Goal: Task Accomplishment & Management: Use online tool/utility

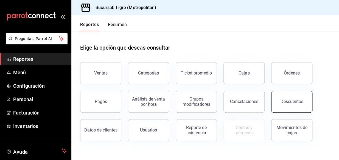
click at [300, 100] on div "Descuentos" at bounding box center [291, 101] width 23 height 5
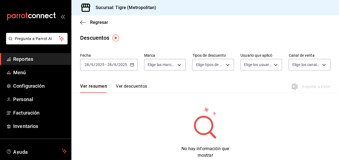
click at [131, 65] on icon "button" at bounding box center [132, 65] width 4 height 4
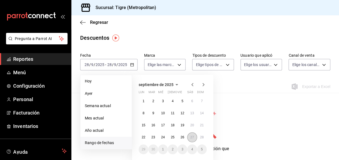
click at [190, 137] on abbr "27" at bounding box center [192, 137] width 4 height 4
click at [199, 136] on button "28" at bounding box center [202, 137] width 10 height 10
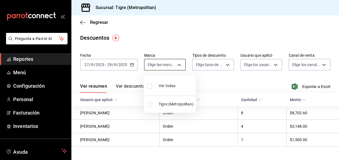
click at [178, 64] on body "Pregunta a Parrot AI Reportes Menú Configuración Personal Facturación Inventari…" at bounding box center [169, 80] width 339 height 160
click at [150, 84] on input "checkbox" at bounding box center [149, 86] width 5 height 5
checkbox input "true"
type input "d2a20516-989b-40fe-838d-c8b0b31ef0ff"
checkbox input "true"
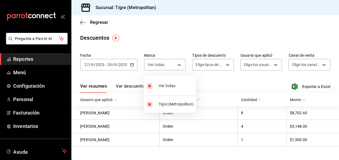
click at [224, 66] on div at bounding box center [169, 80] width 339 height 160
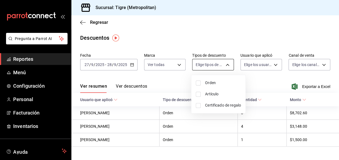
click at [225, 66] on body "Pregunta a Parrot AI Reportes Menú Configuración Personal Facturación Inventari…" at bounding box center [169, 80] width 339 height 160
click at [196, 84] on input "checkbox" at bounding box center [198, 83] width 5 height 5
checkbox input "true"
type input "ORDER"
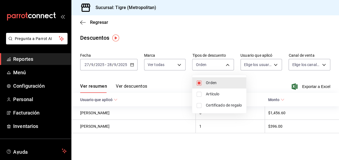
click at [198, 92] on input "checkbox" at bounding box center [198, 94] width 5 height 5
checkbox input "true"
type input "ORDER,ORDER_ITEM"
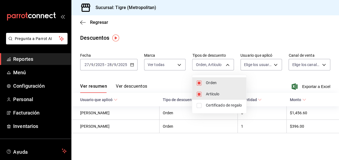
click at [198, 105] on input "checkbox" at bounding box center [198, 105] width 5 height 5
checkbox input "true"
type input "ORDER,ORDER_ITEM,CARD_REWARD"
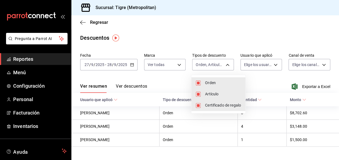
click at [272, 66] on div at bounding box center [169, 80] width 339 height 160
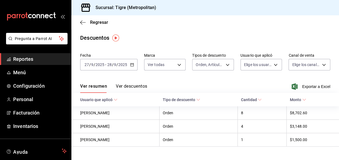
click at [272, 66] on body "Pregunta a Parrot AI Reportes Menú Configuración Personal Facturación Inventari…" at bounding box center [169, 80] width 339 height 160
type input "df790d15-ec38-42c3-bceb-be8321e7cbee"
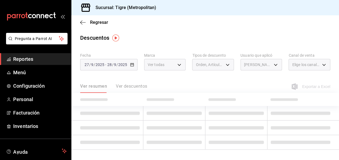
click at [271, 65] on span "[PERSON_NAME]" at bounding box center [283, 64] width 82 height 3
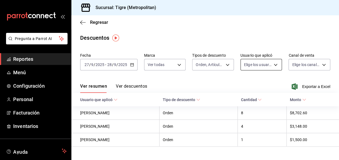
click at [273, 66] on body "Pregunta a Parrot AI Reportes Menú Configuración Personal Facturación Inventari…" at bounding box center [169, 80] width 339 height 160
type input "df790d15-ec38-42c3-bceb-be8321e7cbee"
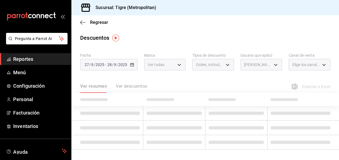
click at [274, 60] on ul "Ver todos [PERSON_NAME] [PERSON_NAME] [PERSON_NAME] [PERSON_NAME] PALESTINA [PE…" at bounding box center [278, 86] width 95 height 77
click at [273, 64] on span "[PERSON_NAME]" at bounding box center [283, 64] width 82 height 3
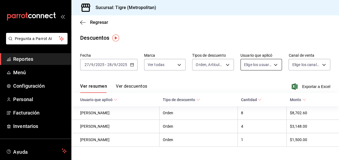
click at [272, 66] on body "Pregunta a Parrot AI Reportes Menú Configuración Personal Facturación Inventari…" at bounding box center [169, 80] width 339 height 160
type input "df790d15-ec38-42c3-bceb-be8321e7cbee"
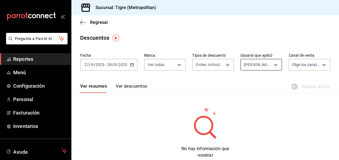
click at [272, 66] on body "Pregunta a Parrot AI Reportes Menú Configuración Personal Facturación Inventari…" at bounding box center [169, 80] width 339 height 160
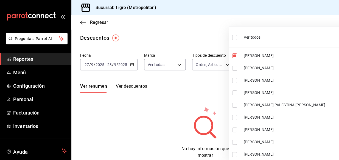
click at [234, 39] on input "checkbox" at bounding box center [234, 37] width 5 height 5
checkbox input "true"
type input "df790d15-ec38-42c3-bceb-be8321e7cbee,5427a10e-4da5-4446-897f-9f4d07d23e04,dcf14…"
checkbox input "true"
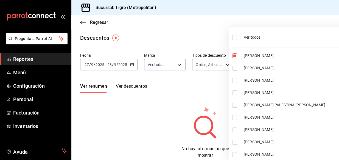
checkbox input "true"
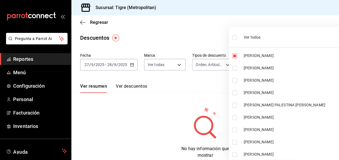
checkbox input "true"
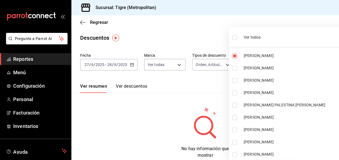
checkbox input "true"
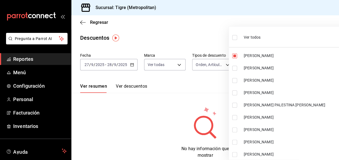
checkbox input "true"
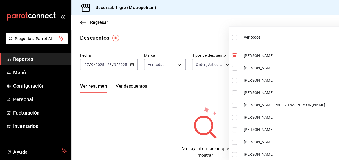
checkbox input "true"
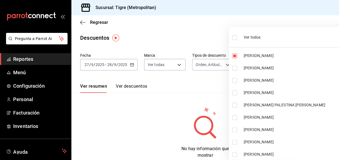
checkbox input "true"
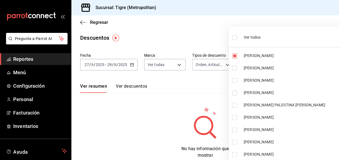
checkbox input "true"
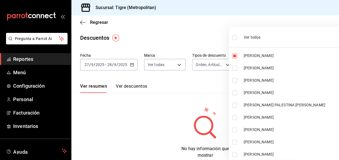
checkbox input "true"
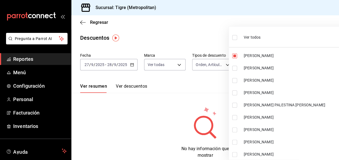
checkbox input "true"
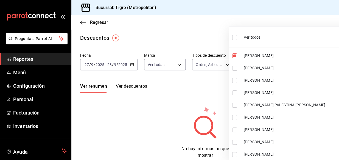
checkbox input "true"
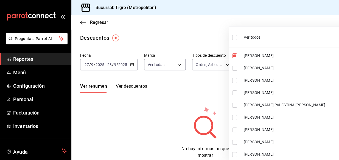
checkbox input "true"
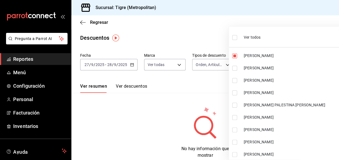
checkbox input "true"
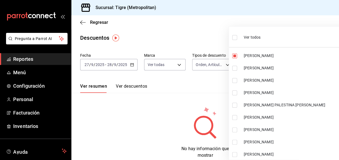
checkbox input "true"
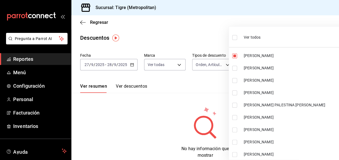
checkbox input "true"
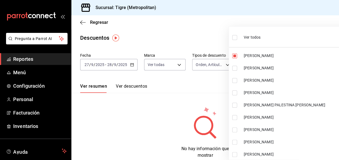
checkbox input "true"
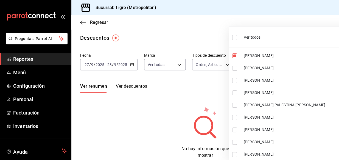
checkbox input "true"
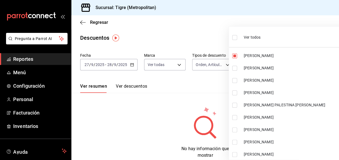
checkbox input "true"
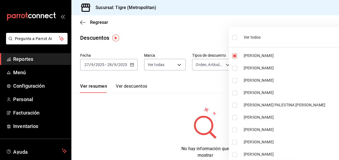
checkbox input "true"
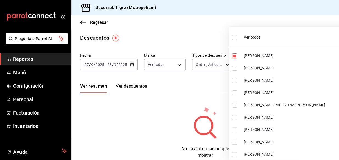
checkbox input "true"
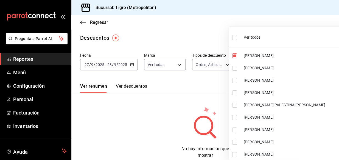
checkbox input "true"
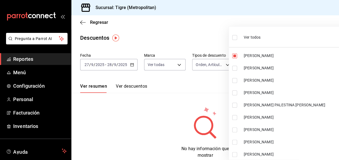
checkbox input "true"
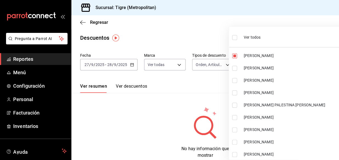
checkbox input "true"
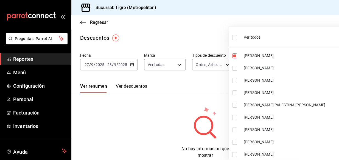
checkbox input "true"
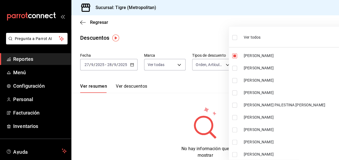
checkbox input "true"
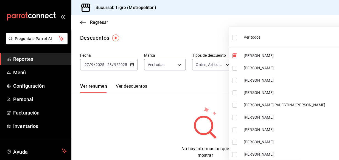
checkbox input "true"
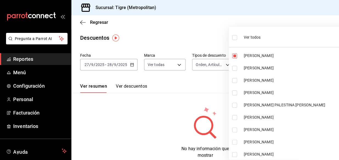
checkbox input "true"
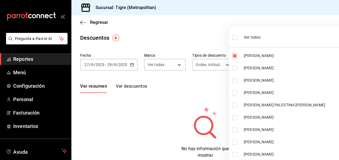
checkbox input "true"
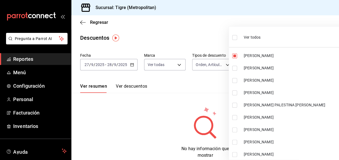
checkbox input "true"
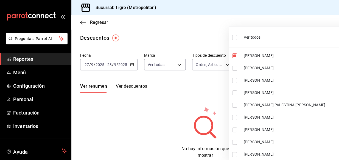
checkbox input "true"
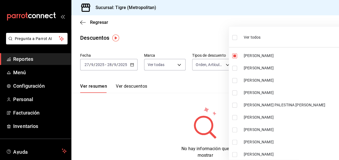
checkbox input "true"
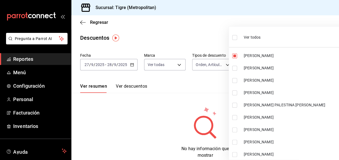
checkbox input "true"
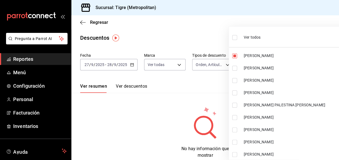
checkbox input "true"
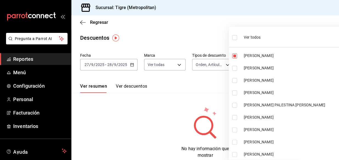
checkbox input "true"
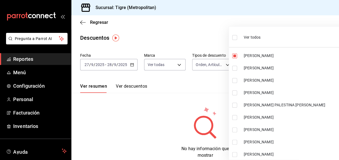
checkbox input "true"
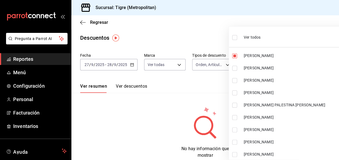
checkbox input "true"
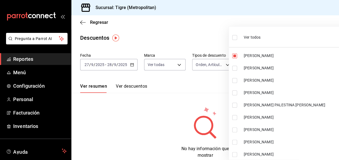
checkbox input "true"
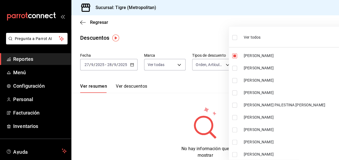
checkbox input "true"
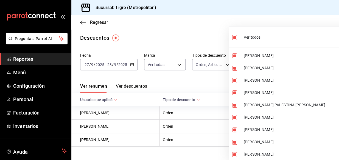
click at [208, 28] on div at bounding box center [169, 80] width 339 height 160
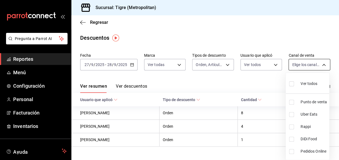
click at [320, 65] on body "Pregunta a Parrot AI Reportes Menú Configuración Personal Facturación Inventari…" at bounding box center [169, 80] width 339 height 160
click at [290, 85] on input "checkbox" at bounding box center [291, 83] width 5 height 5
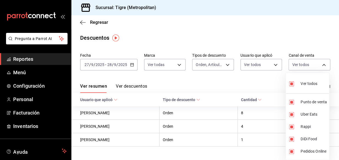
click at [186, 31] on div at bounding box center [169, 80] width 339 height 160
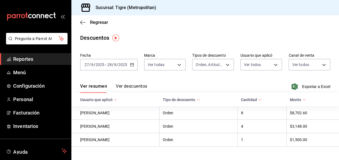
click at [139, 88] on button "Ver descuentos" at bounding box center [131, 88] width 31 height 9
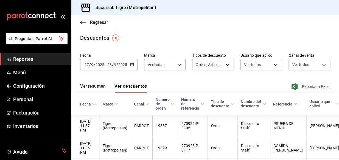
click at [313, 86] on span "Exportar a Excel" at bounding box center [311, 86] width 38 height 7
click at [83, 20] on icon "button" at bounding box center [82, 22] width 5 height 5
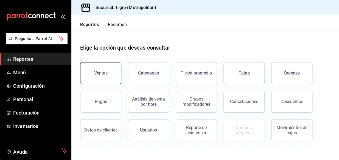
click at [106, 74] on div "Ventas" at bounding box center [100, 72] width 13 height 5
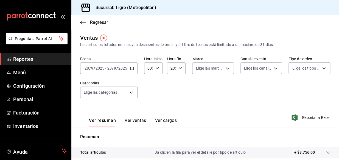
click at [131, 69] on icon "button" at bounding box center [132, 68] width 4 height 4
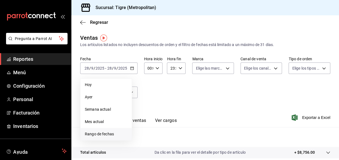
click at [112, 134] on span "Rango de fechas" at bounding box center [106, 134] width 43 height 6
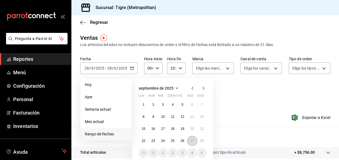
click at [192, 141] on abbr "27" at bounding box center [192, 141] width 4 height 4
click at [199, 142] on button "28" at bounding box center [202, 141] width 10 height 10
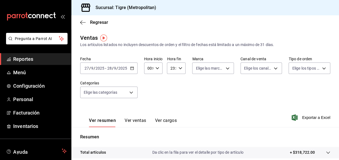
click at [156, 68] on \(Stroke\) "button" at bounding box center [157, 68] width 3 height 2
click at [148, 107] on span "02" at bounding box center [148, 108] width 1 height 4
click at [148, 100] on span "05" at bounding box center [148, 98] width 1 height 4
click at [157, 82] on span "00" at bounding box center [157, 82] width 1 height 4
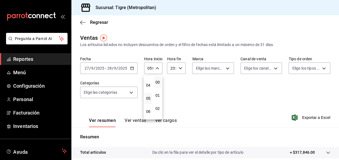
click at [179, 67] on div at bounding box center [169, 80] width 339 height 160
click at [179, 67] on icon "button" at bounding box center [180, 68] width 4 height 4
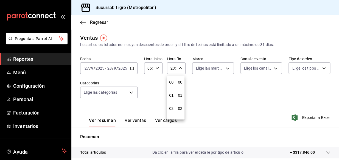
scroll to position [751, 0]
click at [171, 86] on span "21" at bounding box center [171, 86] width 0 height 4
click at [171, 89] on span "05" at bounding box center [171, 88] width 0 height 4
click at [180, 87] on span "57" at bounding box center [180, 86] width 0 height 4
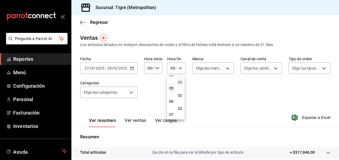
click at [180, 83] on span "00" at bounding box center [180, 82] width 0 height 4
click at [218, 87] on div at bounding box center [169, 80] width 339 height 160
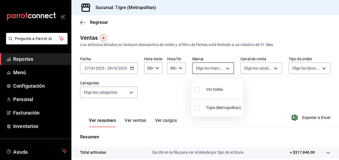
click at [225, 69] on body "Pregunta a Parrot AI Reportes Menú Configuración Personal Facturación Inventari…" at bounding box center [169, 80] width 339 height 160
click at [197, 88] on input "checkbox" at bounding box center [196, 89] width 5 height 5
click at [271, 69] on div at bounding box center [169, 80] width 339 height 160
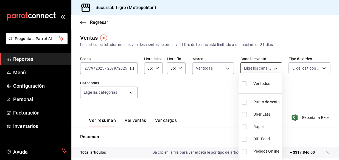
click at [273, 69] on body "Pregunta a Parrot AI Reportes Menú Configuración Personal Facturación Inventari…" at bounding box center [169, 80] width 339 height 160
click at [245, 84] on input "checkbox" at bounding box center [244, 83] width 5 height 5
click at [307, 87] on div at bounding box center [169, 80] width 339 height 160
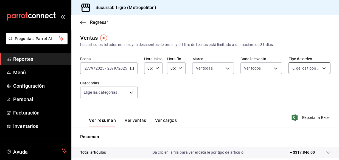
click at [319, 68] on body "Pregunta a Parrot AI Reportes Menú Configuración Personal Facturación Inventari…" at bounding box center [169, 80] width 339 height 160
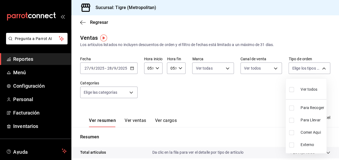
click at [293, 89] on label at bounding box center [292, 90] width 7 height 8
click at [293, 89] on input "checkbox" at bounding box center [291, 89] width 5 height 5
click at [291, 90] on input "checkbox" at bounding box center [291, 89] width 5 height 5
click at [130, 93] on div at bounding box center [169, 80] width 339 height 160
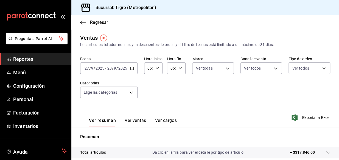
click at [130, 93] on body "Pregunta a Parrot AI Reportes Menú Configuración Personal Facturación Inventari…" at bounding box center [169, 80] width 339 height 160
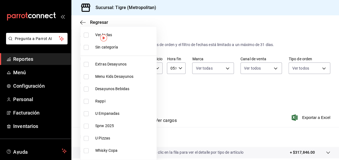
scroll to position [116, 0]
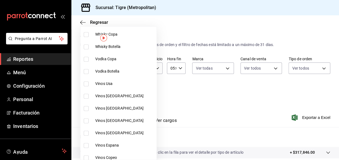
click at [85, 84] on input "checkbox" at bounding box center [86, 83] width 5 height 5
click at [86, 96] on input "checkbox" at bounding box center [86, 96] width 5 height 5
click at [86, 108] on input "checkbox" at bounding box center [86, 108] width 5 height 5
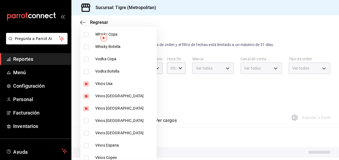
click at [85, 119] on input "checkbox" at bounding box center [86, 120] width 5 height 5
click at [86, 134] on input "checkbox" at bounding box center [86, 133] width 5 height 5
click at [85, 145] on input "checkbox" at bounding box center [86, 145] width 5 height 5
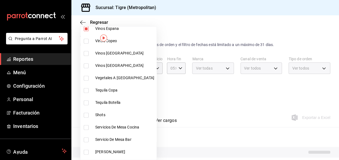
click at [85, 54] on input "checkbox" at bounding box center [86, 53] width 5 height 5
click at [86, 65] on input "checkbox" at bounding box center [86, 65] width 5 height 5
click at [210, 106] on div at bounding box center [169, 80] width 339 height 160
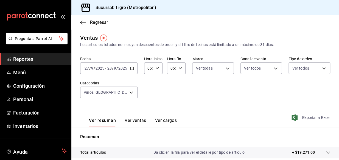
click at [310, 117] on span "Exportar a Excel" at bounding box center [311, 117] width 38 height 7
click at [131, 92] on body "Pregunta a Parrot AI Reportes Menú Configuración Personal Facturación Inventari…" at bounding box center [169, 80] width 339 height 160
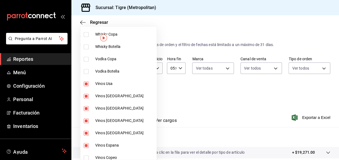
scroll to position [233, 0]
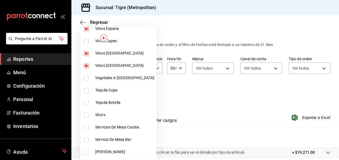
click at [85, 67] on input "checkbox" at bounding box center [86, 65] width 5 height 5
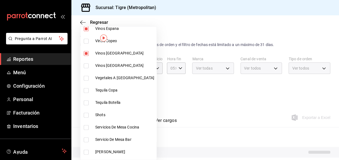
click at [87, 52] on input "checkbox" at bounding box center [86, 53] width 5 height 5
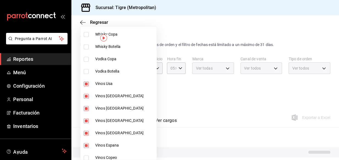
drag, startPoint x: 84, startPoint y: 84, endPoint x: 85, endPoint y: 93, distance: 9.1
click at [85, 94] on input "checkbox" at bounding box center [86, 96] width 5 height 5
click at [85, 84] on input "checkbox" at bounding box center [86, 83] width 5 height 5
click at [85, 107] on input "checkbox" at bounding box center [86, 108] width 5 height 5
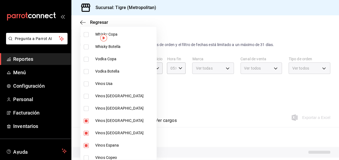
click at [86, 122] on input "checkbox" at bounding box center [86, 120] width 5 height 5
click at [86, 134] on input "checkbox" at bounding box center [86, 133] width 5 height 5
click at [85, 145] on input "checkbox" at bounding box center [86, 145] width 5 height 5
click at [85, 157] on input "checkbox" at bounding box center [86, 158] width 5 height 5
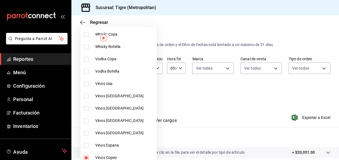
scroll to position [233, 0]
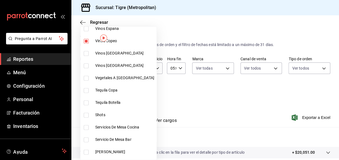
click at [306, 117] on div at bounding box center [169, 80] width 339 height 160
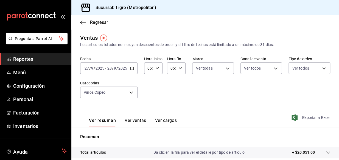
click at [307, 115] on span "Exportar a Excel" at bounding box center [311, 117] width 38 height 7
click at [131, 92] on body "Pregunta a Parrot AI Reportes Menú Configuración Personal Facturación Inventari…" at bounding box center [169, 80] width 339 height 160
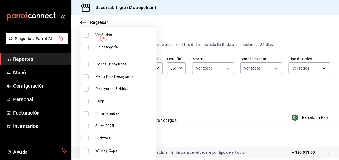
click at [87, 36] on input "checkbox" at bounding box center [86, 35] width 5 height 5
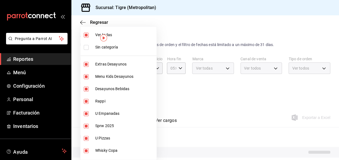
click at [86, 63] on input "checkbox" at bounding box center [86, 64] width 5 height 5
click at [85, 77] on input "checkbox" at bounding box center [86, 76] width 5 height 5
click at [86, 89] on input "checkbox" at bounding box center [86, 89] width 5 height 5
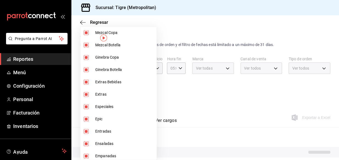
scroll to position [466, 0]
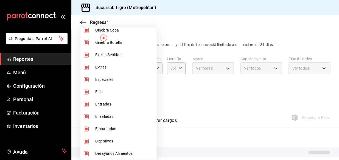
click at [86, 153] on input "checkbox" at bounding box center [86, 153] width 5 height 5
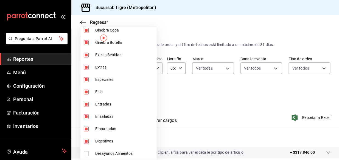
click at [291, 97] on div at bounding box center [169, 80] width 339 height 160
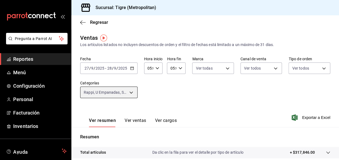
scroll to position [103, 0]
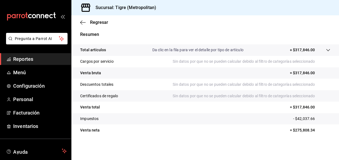
click at [326, 50] on icon at bounding box center [328, 50] width 4 height 4
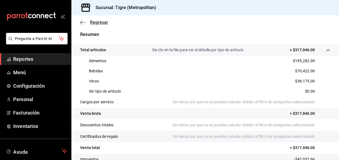
click at [81, 21] on icon "button" at bounding box center [82, 22] width 5 height 5
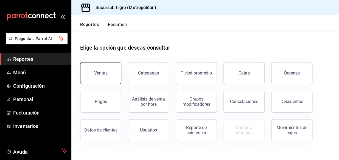
click at [96, 73] on div "Ventas" at bounding box center [100, 72] width 13 height 5
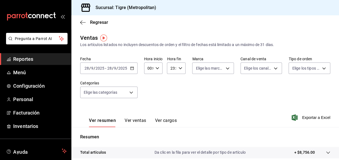
click at [132, 68] on icon "button" at bounding box center [132, 68] width 4 height 4
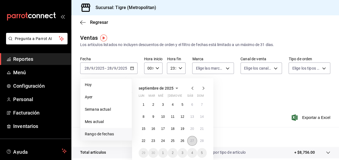
click at [191, 142] on abbr "27" at bounding box center [192, 141] width 4 height 4
click at [200, 140] on abbr "28" at bounding box center [202, 141] width 4 height 4
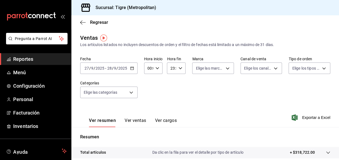
click at [326, 153] on icon at bounding box center [328, 153] width 4 height 2
click at [326, 153] on icon at bounding box center [328, 153] width 4 height 4
click at [326, 153] on icon at bounding box center [328, 153] width 4 height 2
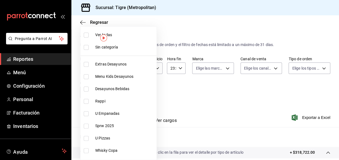
click at [130, 94] on body "Pregunta a Parrot AI Reportes Menú Configuración Personal Facturación Inventari…" at bounding box center [169, 80] width 339 height 160
click at [84, 35] on input "checkbox" at bounding box center [86, 35] width 5 height 5
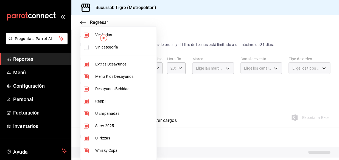
click at [86, 64] on input "checkbox" at bounding box center [86, 64] width 5 height 5
click at [86, 76] on input "checkbox" at bounding box center [86, 76] width 5 height 5
click at [84, 90] on input "checkbox" at bounding box center [86, 89] width 5 height 5
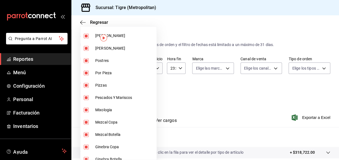
scroll to position [466, 0]
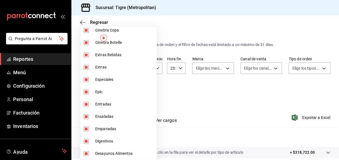
click at [85, 154] on input "checkbox" at bounding box center [86, 153] width 5 height 5
click at [336, 108] on div at bounding box center [169, 80] width 339 height 160
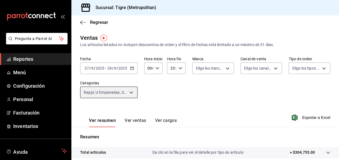
scroll to position [103, 0]
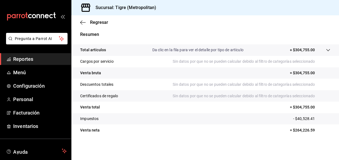
click at [326, 50] on icon at bounding box center [328, 50] width 4 height 4
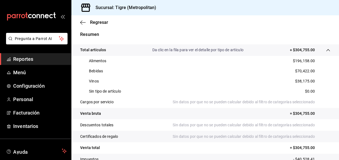
scroll to position [143, 0]
